Goal: Use online tool/utility

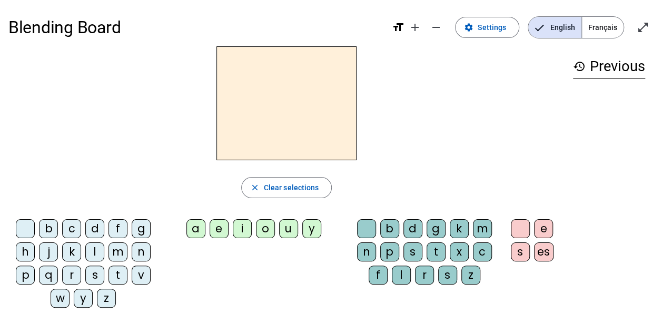
click at [94, 230] on div "d" at bounding box center [94, 228] width 19 height 19
click at [77, 299] on div "y" at bounding box center [83, 298] width 19 height 19
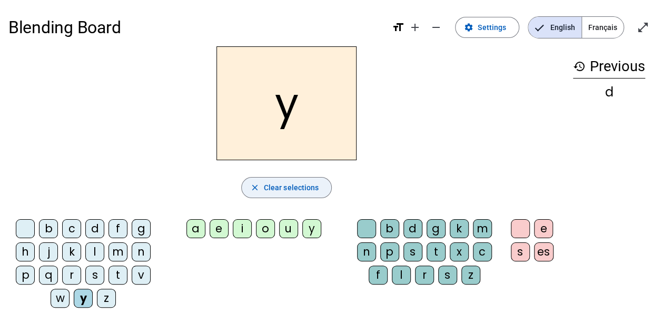
click at [276, 184] on span "Clear selections" at bounding box center [291, 187] width 55 height 13
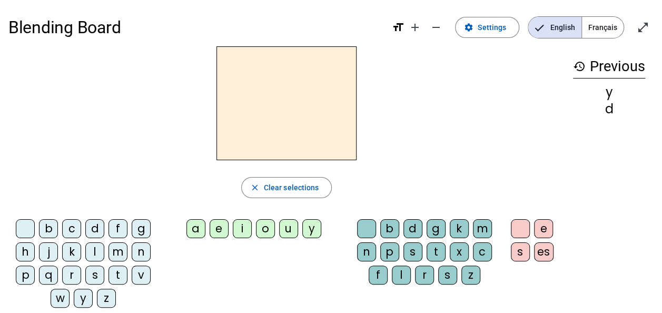
click at [534, 220] on letter-bubble "e" at bounding box center [545, 230] width 23 height 23
click at [424, 275] on div "r" at bounding box center [424, 274] width 19 height 19
click at [283, 101] on h2 "re" at bounding box center [286, 103] width 140 height 114
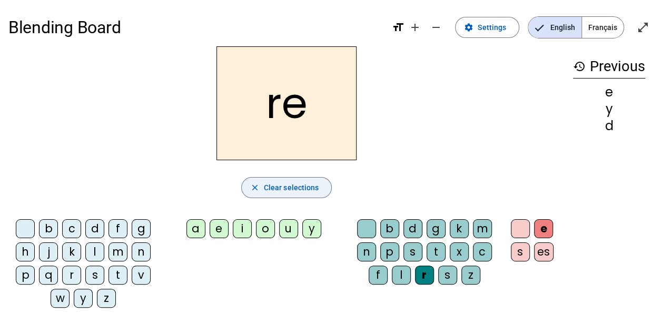
click at [270, 175] on div "re close Clear selections b c d f g h j k l m n p q r s t v w y z a e i o u y b…" at bounding box center [286, 181] width 556 height 270
click at [271, 183] on span "Clear selections" at bounding box center [291, 187] width 55 height 13
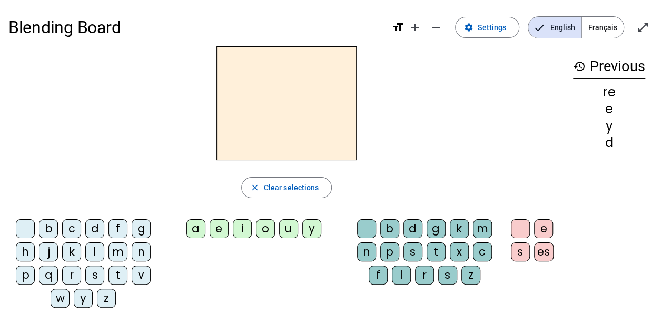
click at [107, 246] on letter-bubble "l" at bounding box center [96, 253] width 23 height 23
click at [380, 226] on div "b" at bounding box center [389, 228] width 19 height 19
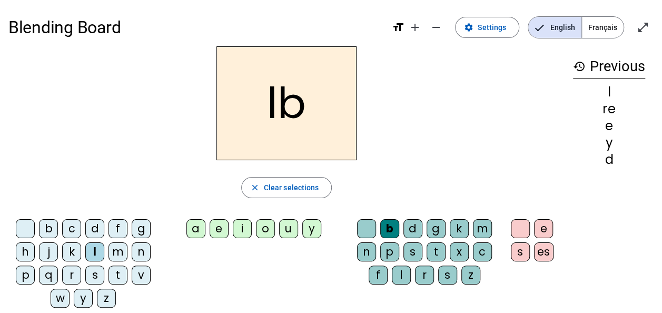
click at [331, 218] on div "a e i o u y" at bounding box center [256, 231] width 186 height 32
click at [323, 219] on letter-bubble "y" at bounding box center [313, 230] width 23 height 23
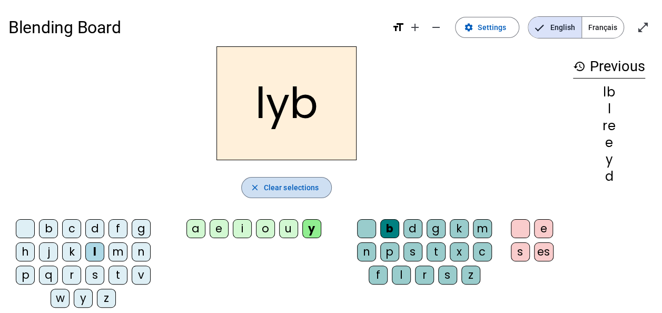
click at [291, 180] on span "button" at bounding box center [287, 187] width 90 height 25
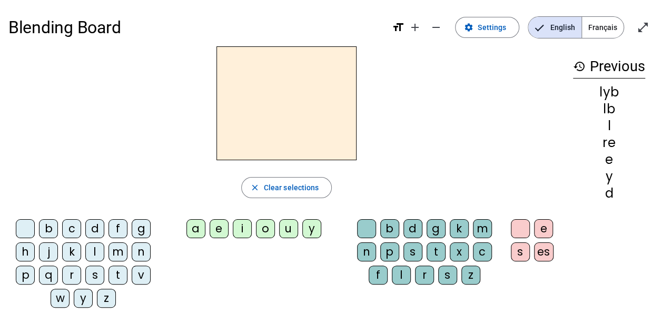
click at [609, 94] on div "lyb" at bounding box center [609, 92] width 72 height 13
